Goal: Information Seeking & Learning: Learn about a topic

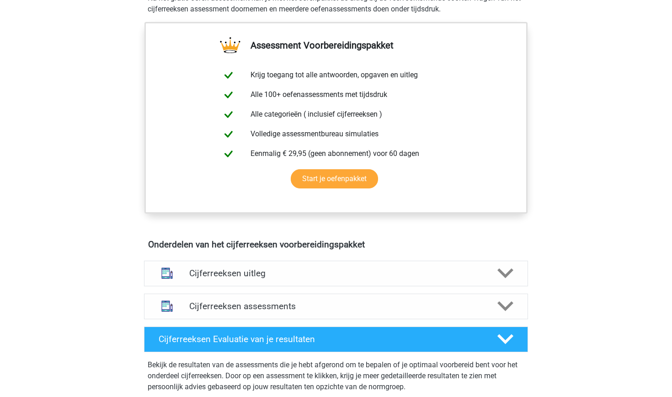
scroll to position [323, 0]
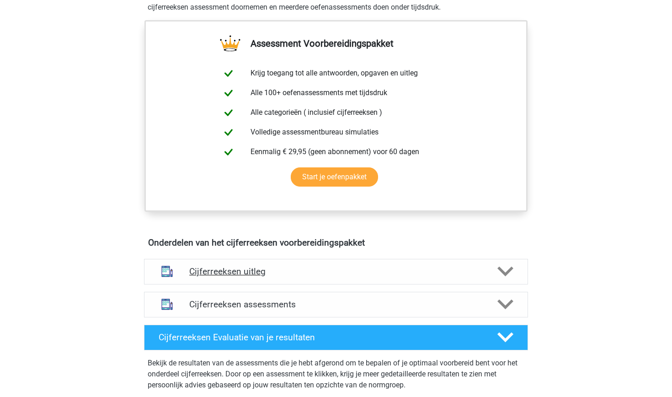
click at [180, 283] on div at bounding box center [167, 271] width 31 height 23
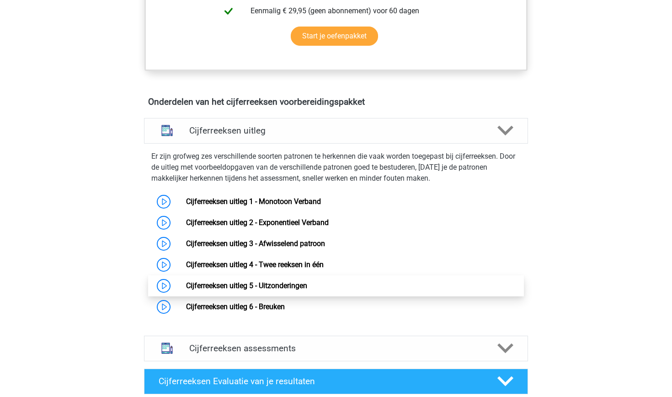
scroll to position [474, 0]
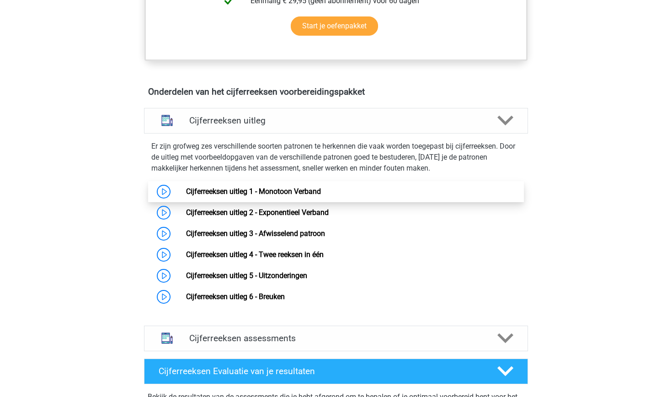
click at [186, 196] on link "Cijferreeksen uitleg 1 - Monotoon Verband" at bounding box center [253, 191] width 135 height 9
click at [299, 343] on h4 "Cijferreeksen assessments" at bounding box center [336, 338] width 294 height 11
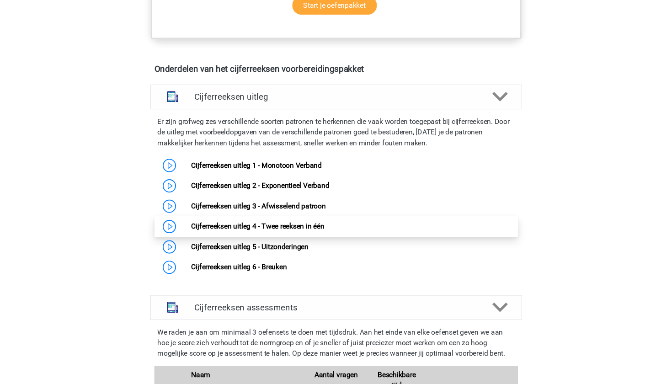
scroll to position [448, 0]
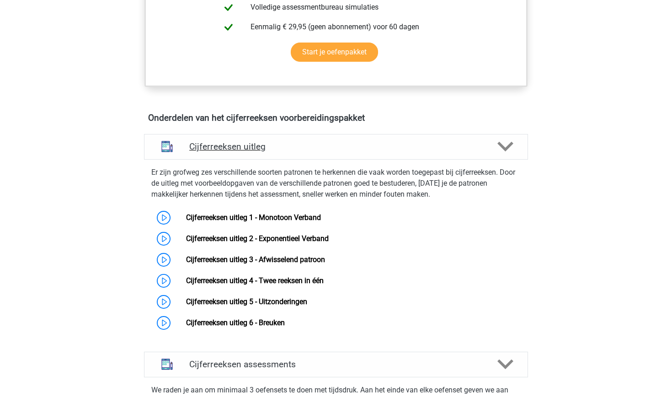
click at [241, 152] on h4 "Cijferreeksen uitleg" at bounding box center [336, 146] width 294 height 11
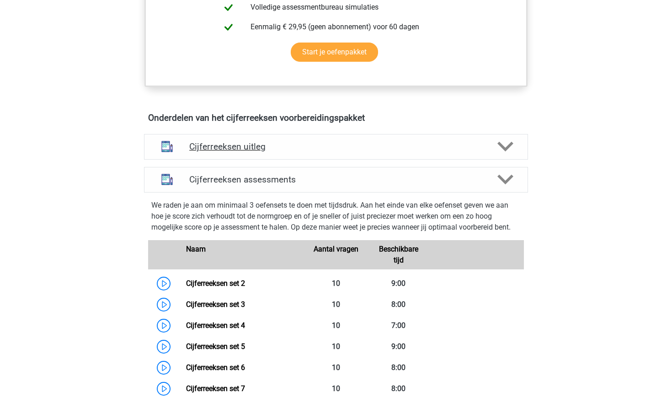
click at [241, 152] on h4 "Cijferreeksen uitleg" at bounding box center [336, 146] width 294 height 11
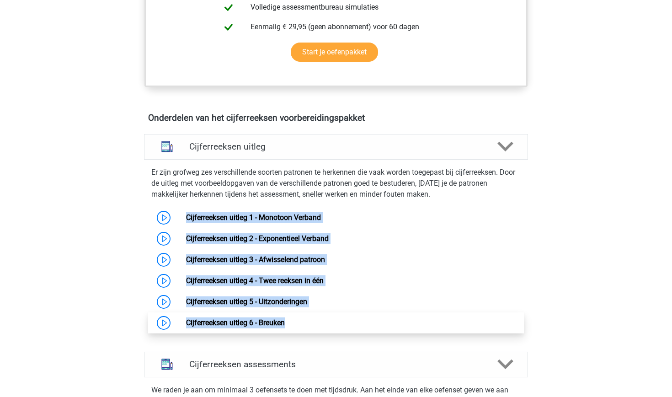
drag, startPoint x: 128, startPoint y: 224, endPoint x: 288, endPoint y: 342, distance: 199.1
click at [288, 342] on div "Cijferreeksen uitleg Er zijn grofweg zes verschillende soorten patronen te herk…" at bounding box center [336, 239] width 420 height 218
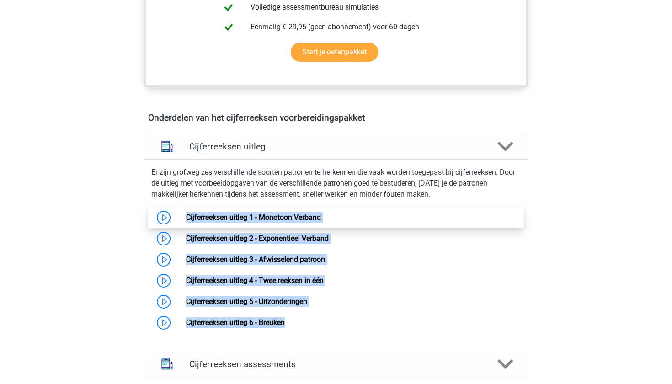
click at [305, 222] on link "Cijferreeksen uitleg 1 - Monotoon Verband" at bounding box center [253, 217] width 135 height 9
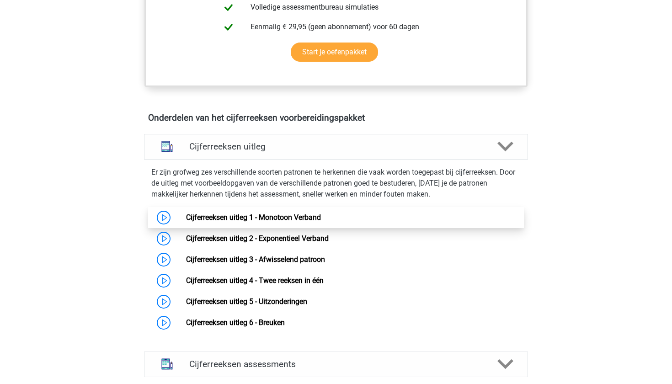
click at [295, 222] on link "Cijferreeksen uitleg 1 - Monotoon Verband" at bounding box center [253, 217] width 135 height 9
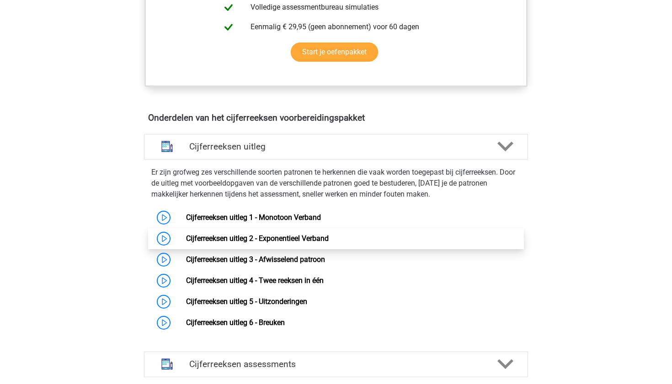
click at [268, 243] on link "Cijferreeksen uitleg 2 - Exponentieel Verband" at bounding box center [257, 238] width 143 height 9
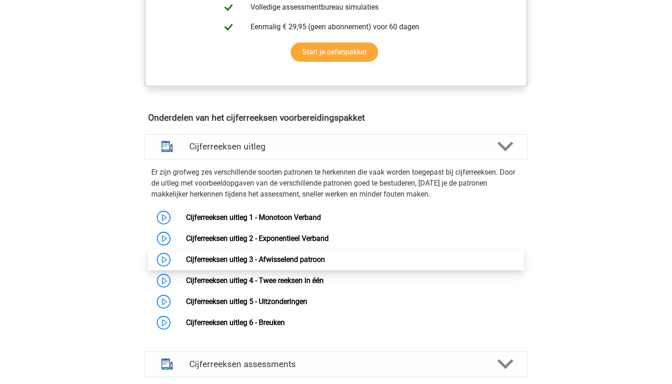
click at [295, 264] on link "Cijferreeksen uitleg 3 - Afwisselend patroon" at bounding box center [255, 259] width 139 height 9
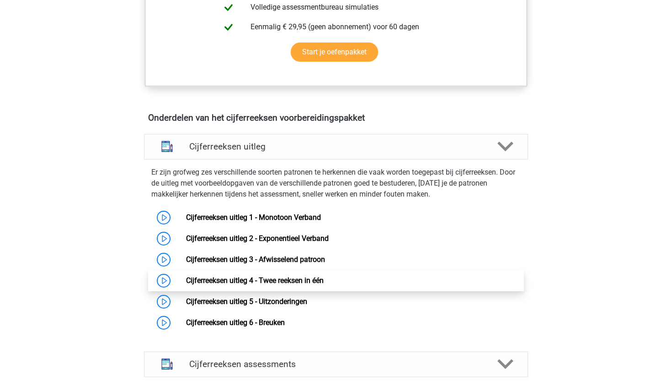
click at [281, 285] on link "Cijferreeksen uitleg 4 - Twee reeksen in één" at bounding box center [255, 280] width 138 height 9
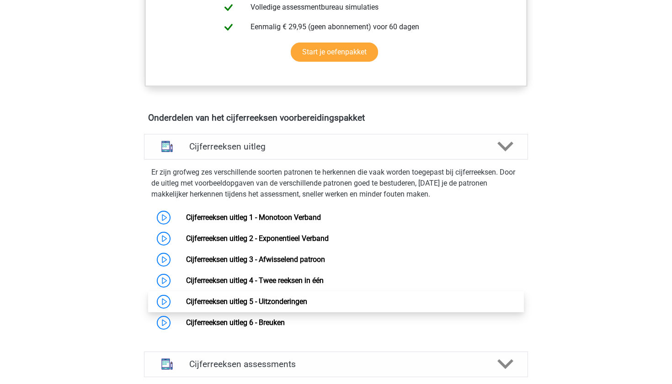
click at [297, 306] on link "Cijferreeksen uitleg 5 - Uitzonderingen" at bounding box center [246, 301] width 121 height 9
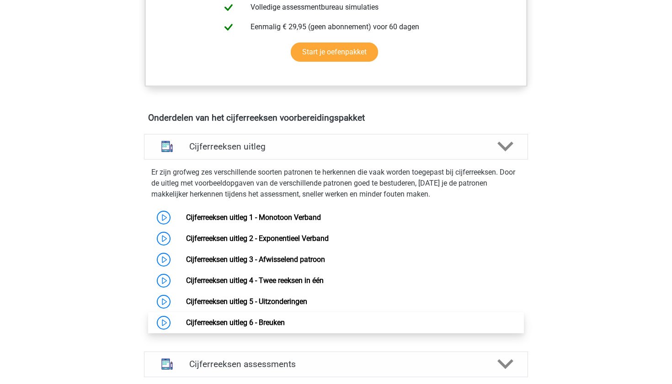
click at [285, 327] on link "Cijferreeksen uitleg 6 - Breuken" at bounding box center [235, 322] width 99 height 9
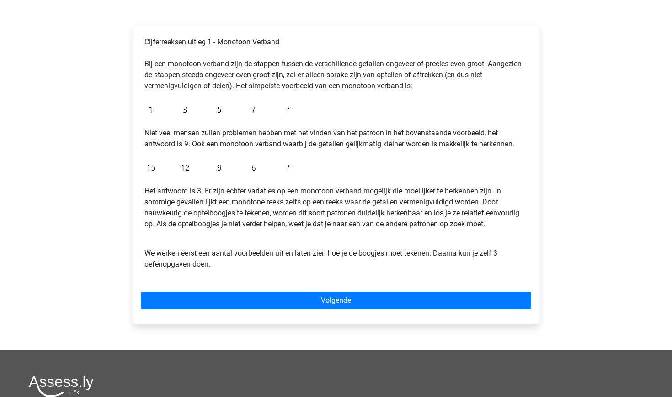
scroll to position [129, 0]
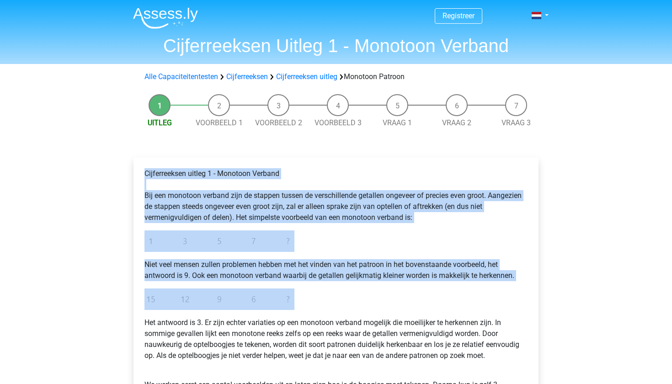
drag, startPoint x: 138, startPoint y: 172, endPoint x: 270, endPoint y: 316, distance: 195.1
click at [270, 316] on div "Cijferreeksen uitleg 1 - Monotoon Verband Bij een monotoon verband zijn de stap…" at bounding box center [336, 306] width 405 height 298
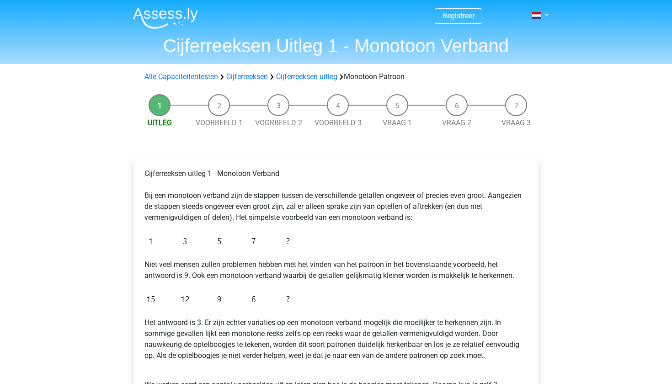
click at [270, 316] on div "Cijferreeksen uitleg 1 - Monotoon Verband Bij een monotoon verband zijn de stap…" at bounding box center [336, 289] width 390 height 248
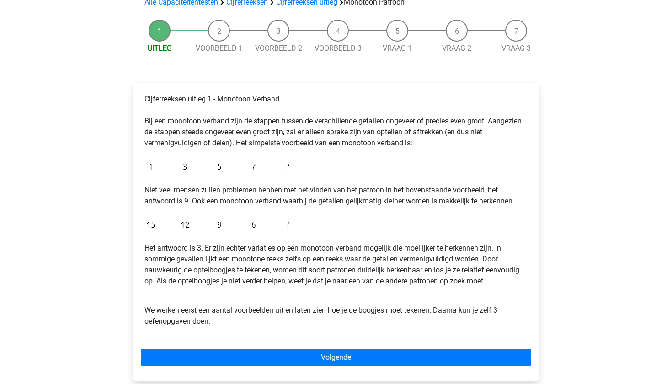
scroll to position [176, 0]
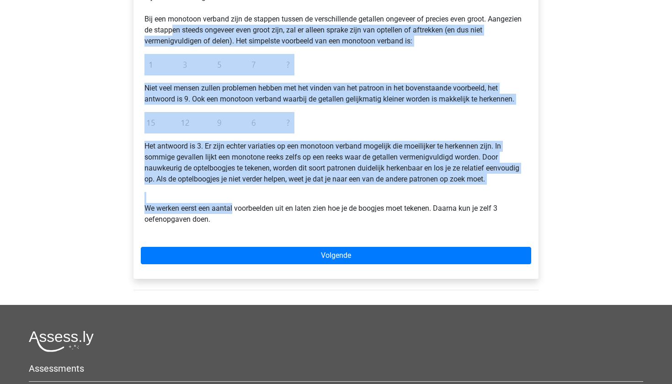
drag, startPoint x: 234, startPoint y: 210, endPoint x: 174, endPoint y: 26, distance: 193.5
click at [174, 26] on div "Cijferreeksen uitleg 1 - Monotoon Verband Bij een monotoon verband zijn de stap…" at bounding box center [336, 112] width 390 height 248
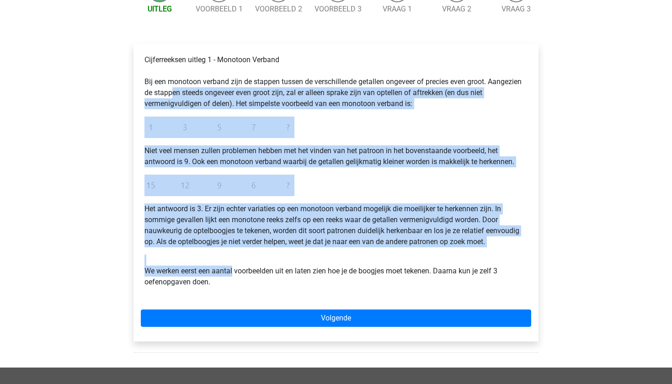
scroll to position [0, 0]
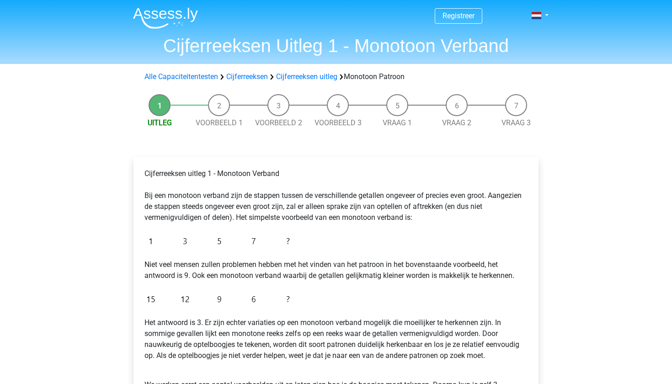
click at [209, 168] on p "Cijferreeksen uitleg 1 - Monotoon Verband Bij een monotoon verband zijn de stap…" at bounding box center [335, 195] width 383 height 55
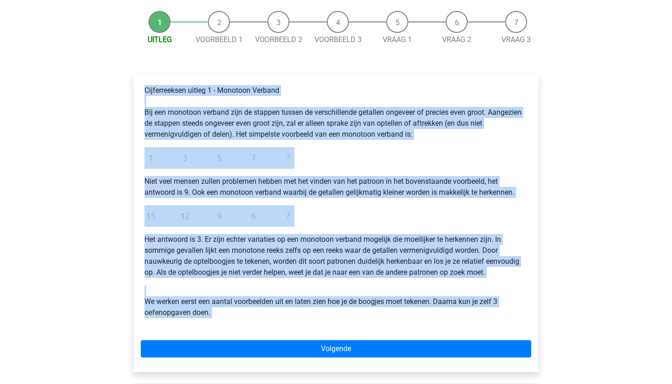
scroll to position [101, 0]
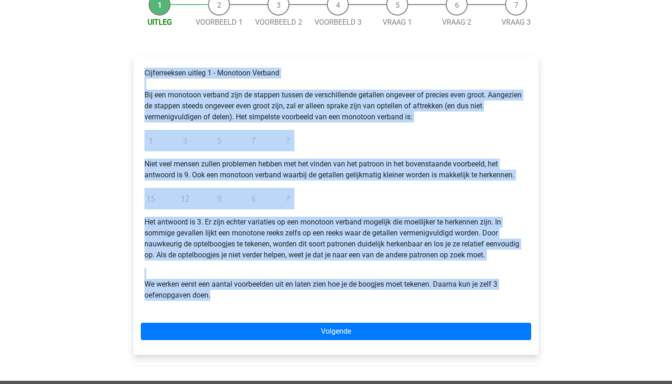
drag, startPoint x: 147, startPoint y: 174, endPoint x: 295, endPoint y: 307, distance: 199.1
click at [295, 307] on div "Cijferreeksen uitleg 1 - Monotoon Verband Bij een monotoon verband zijn de stap…" at bounding box center [336, 188] width 390 height 248
copy div "Cijferreeksen uitleg 1 - Monotoon Verband Bij een monotoon verband zijn de stap…"
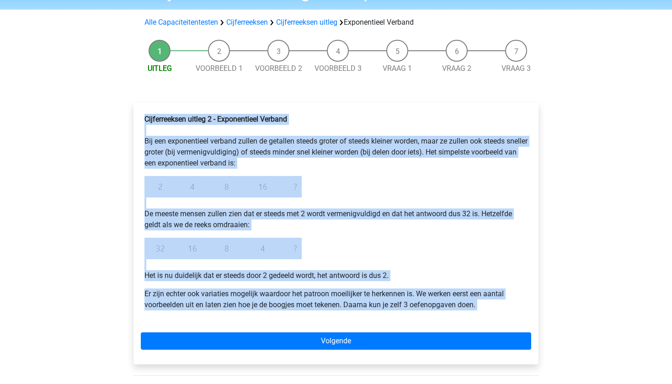
scroll to position [66, 0]
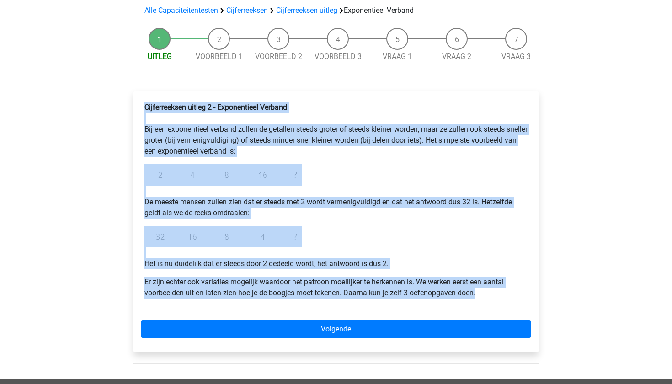
drag, startPoint x: 145, startPoint y: 172, endPoint x: 442, endPoint y: 304, distance: 324.8
click at [442, 304] on div "Cijferreeksen uitleg 2 - Exponentieel Verband Bij een exponentieel verband zull…" at bounding box center [336, 203] width 390 height 211
copy div "Cijferreeksen uitleg 2 - Exponentieel Verband Bij een exponentieel verband zull…"
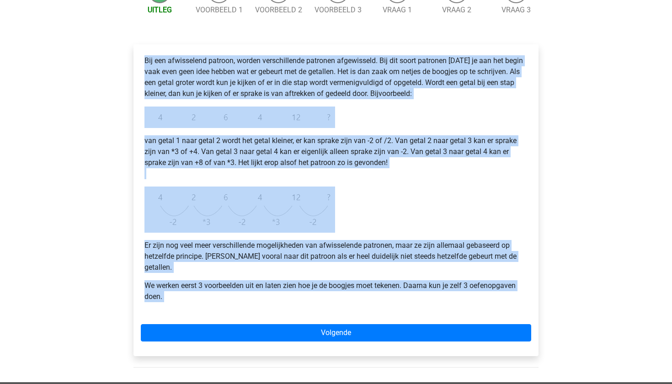
scroll to position [139, 0]
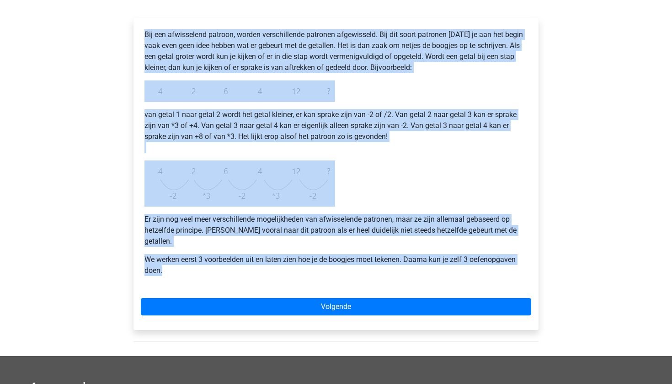
drag, startPoint x: 142, startPoint y: 171, endPoint x: 286, endPoint y: 270, distance: 174.8
click at [286, 270] on div "Bij een afwisselend patroon, worden verschillende patronen afgewisseld. Bij dit…" at bounding box center [336, 157] width 390 height 262
copy div "Bij een afwisselend patroon, worden verschillende patronen afgewisseld. Bij dit…"
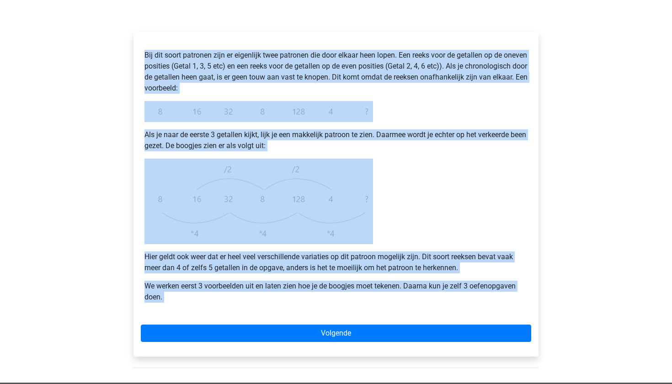
scroll to position [174, 0]
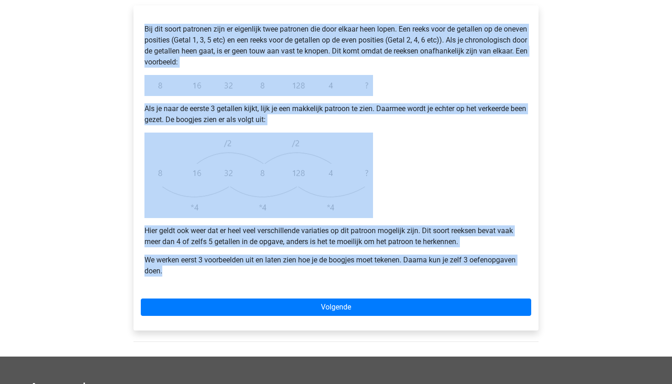
drag, startPoint x: 144, startPoint y: 179, endPoint x: 340, endPoint y: 260, distance: 211.8
click at [340, 260] on div "Bij dit soort patronen zijn er eigenlijk twee patronen die door elkaar heen lop…" at bounding box center [336, 150] width 390 height 275
copy div "Bij dit soort patronen zijn er eigenlijk twee patronen die door elkaar heen lop…"
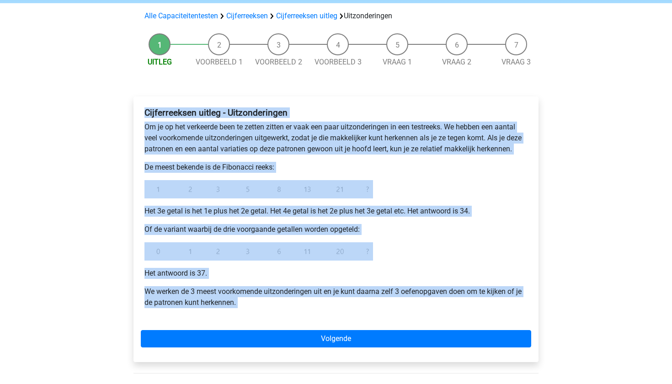
scroll to position [85, 0]
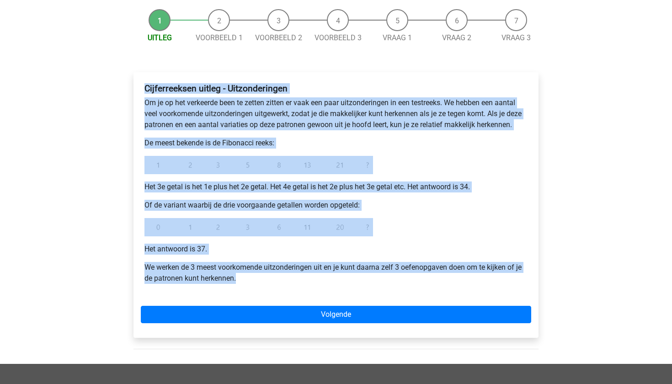
drag, startPoint x: 144, startPoint y: 170, endPoint x: 289, endPoint y: 283, distance: 183.1
click at [289, 283] on div "Cijferreeksen uitleg - Uitzonderingen Om je op het verkeerde been te zetten zit…" at bounding box center [336, 187] width 390 height 215
copy div "Cijferreeksen uitleg - Uitzonderingen Om je op het verkeerde been te zetten zit…"
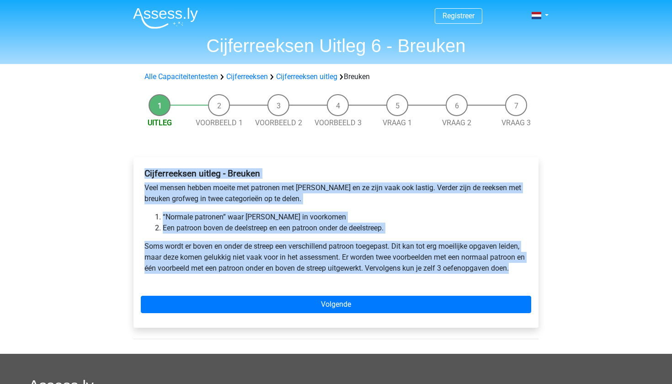
drag, startPoint x: 145, startPoint y: 174, endPoint x: 460, endPoint y: 283, distance: 332.9
click at [460, 283] on div "Cijferreeksen uitleg - Breuken Veel mensen hebben moeite met patronen met breuk…" at bounding box center [336, 225] width 390 height 120
copy div "Cijferreeksen uitleg - Breuken Veel mensen hebben moeite met patronen met breuk…"
